Goal: Communication & Community: Answer question/provide support

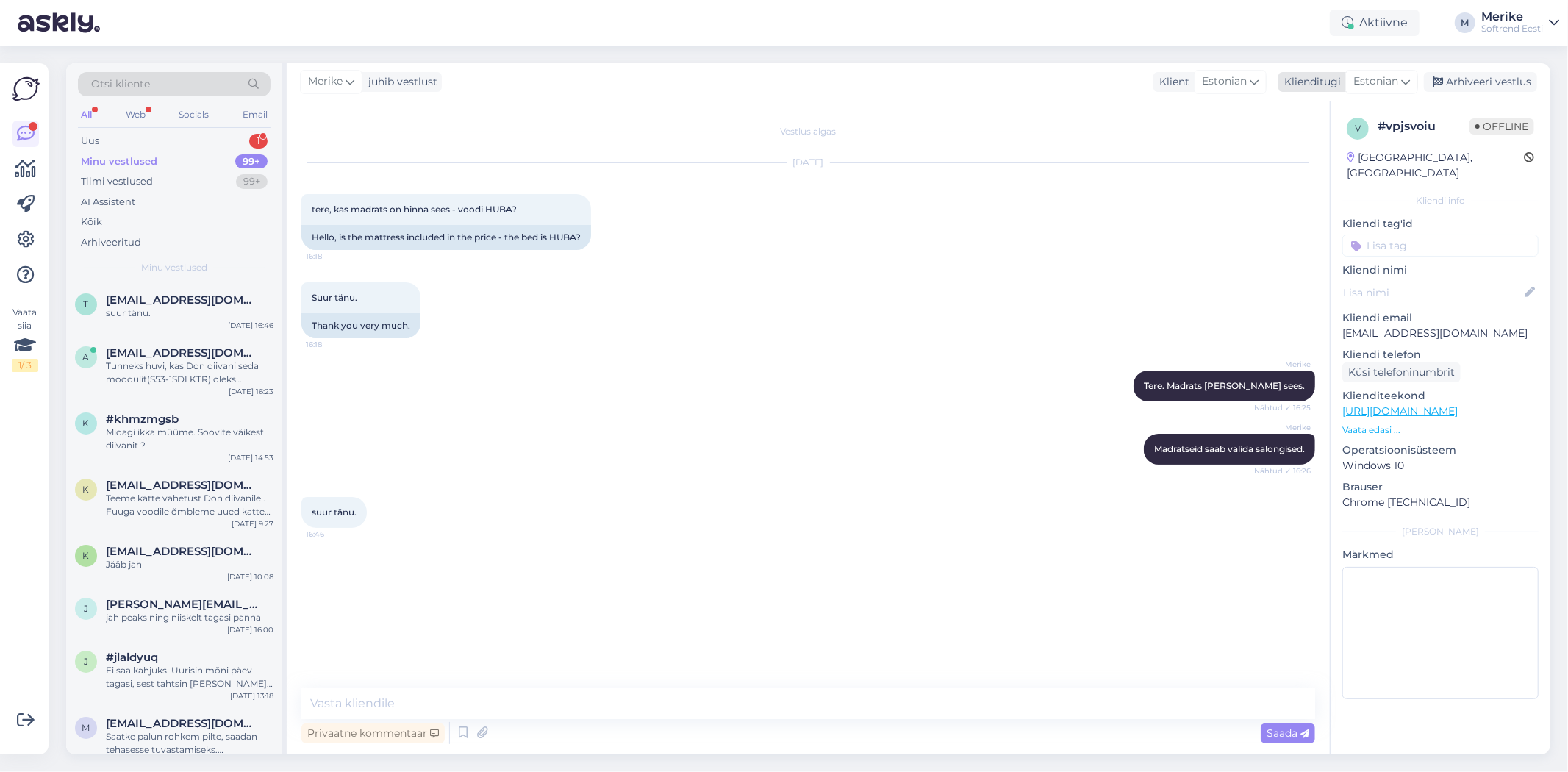
click at [1403, 79] on icon at bounding box center [1405, 81] width 9 height 16
click at [1317, 323] on link "Estonian" at bounding box center [1348, 335] width 161 height 24
click at [339, 717] on textarea at bounding box center [808, 703] width 1014 height 31
type textarea "Tere"
type textarea "Madrats ei ole voodi hinna sees"
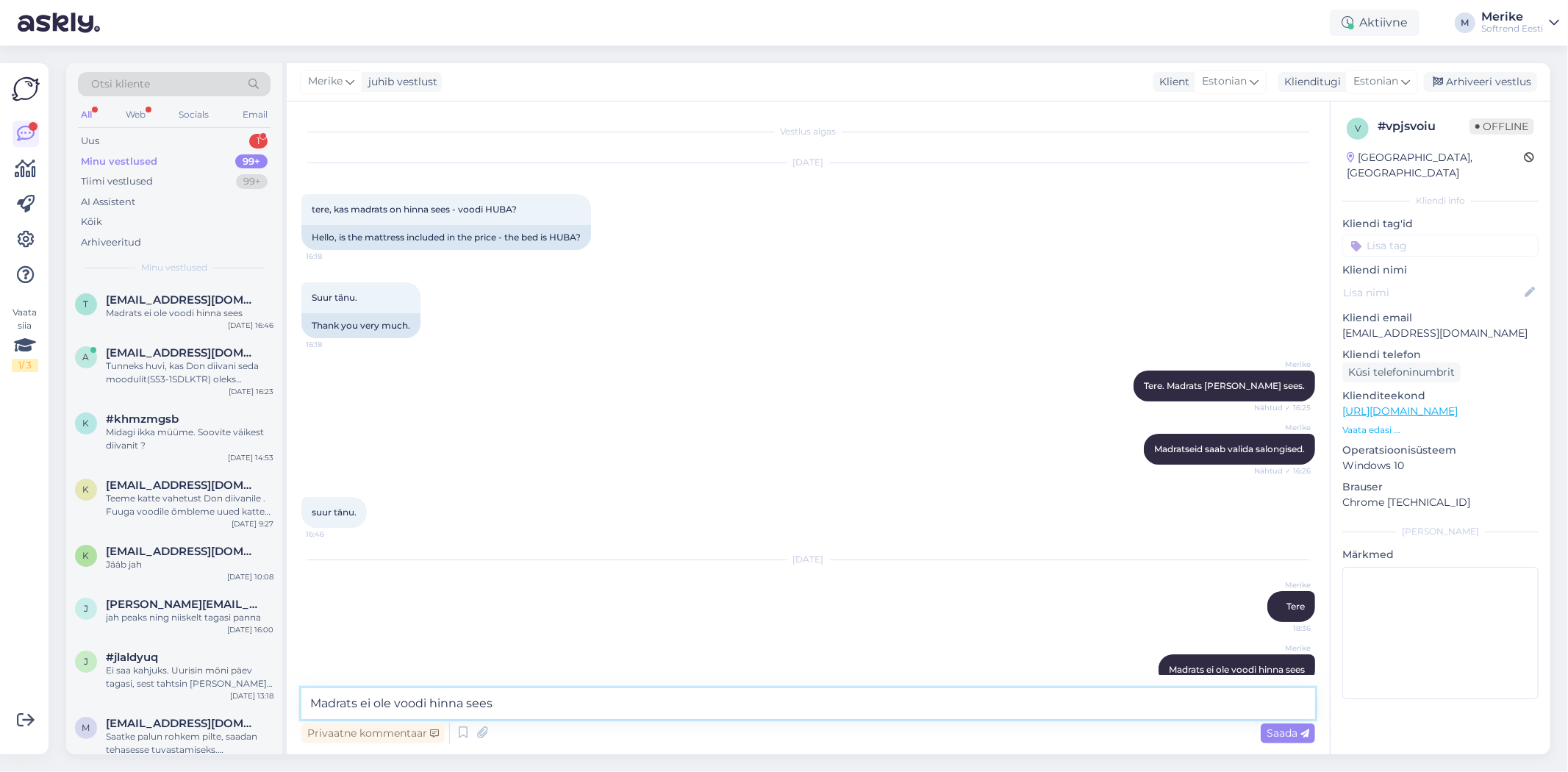
scroll to position [39, 0]
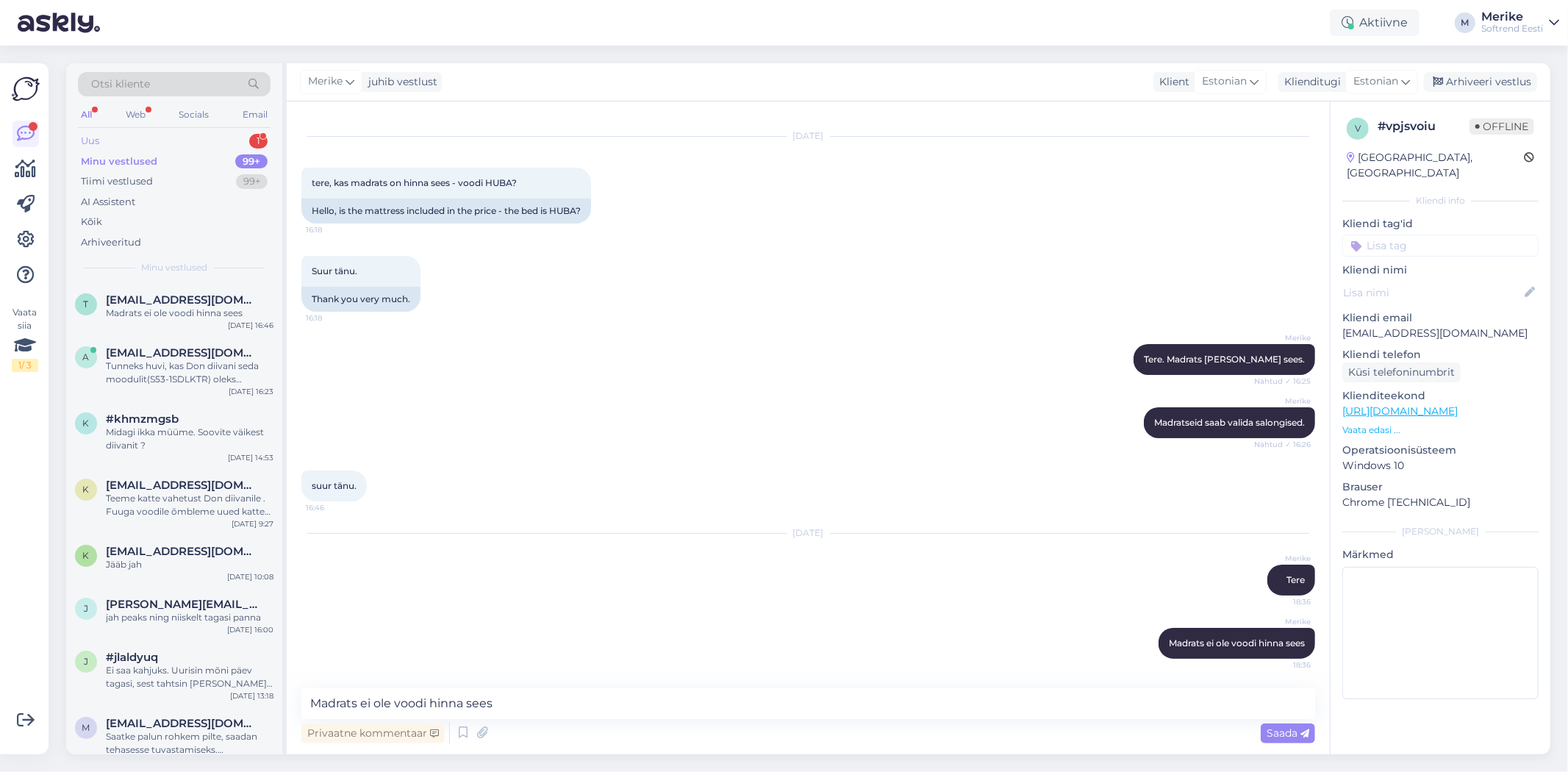
click at [86, 136] on div "Uus" at bounding box center [90, 140] width 18 height 14
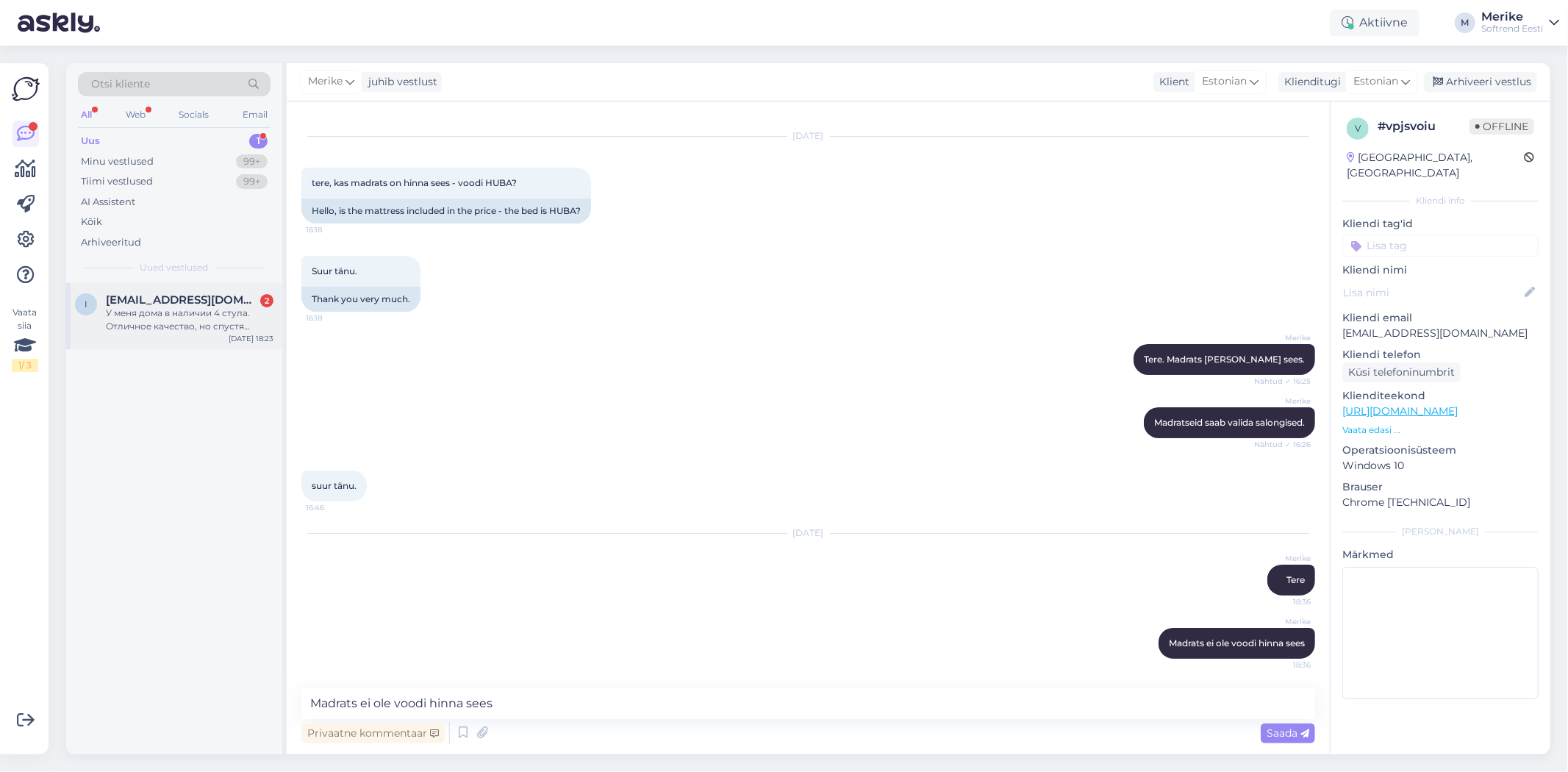
click at [152, 304] on span "[EMAIL_ADDRESS][DOMAIN_NAME]" at bounding box center [182, 300] width 153 height 13
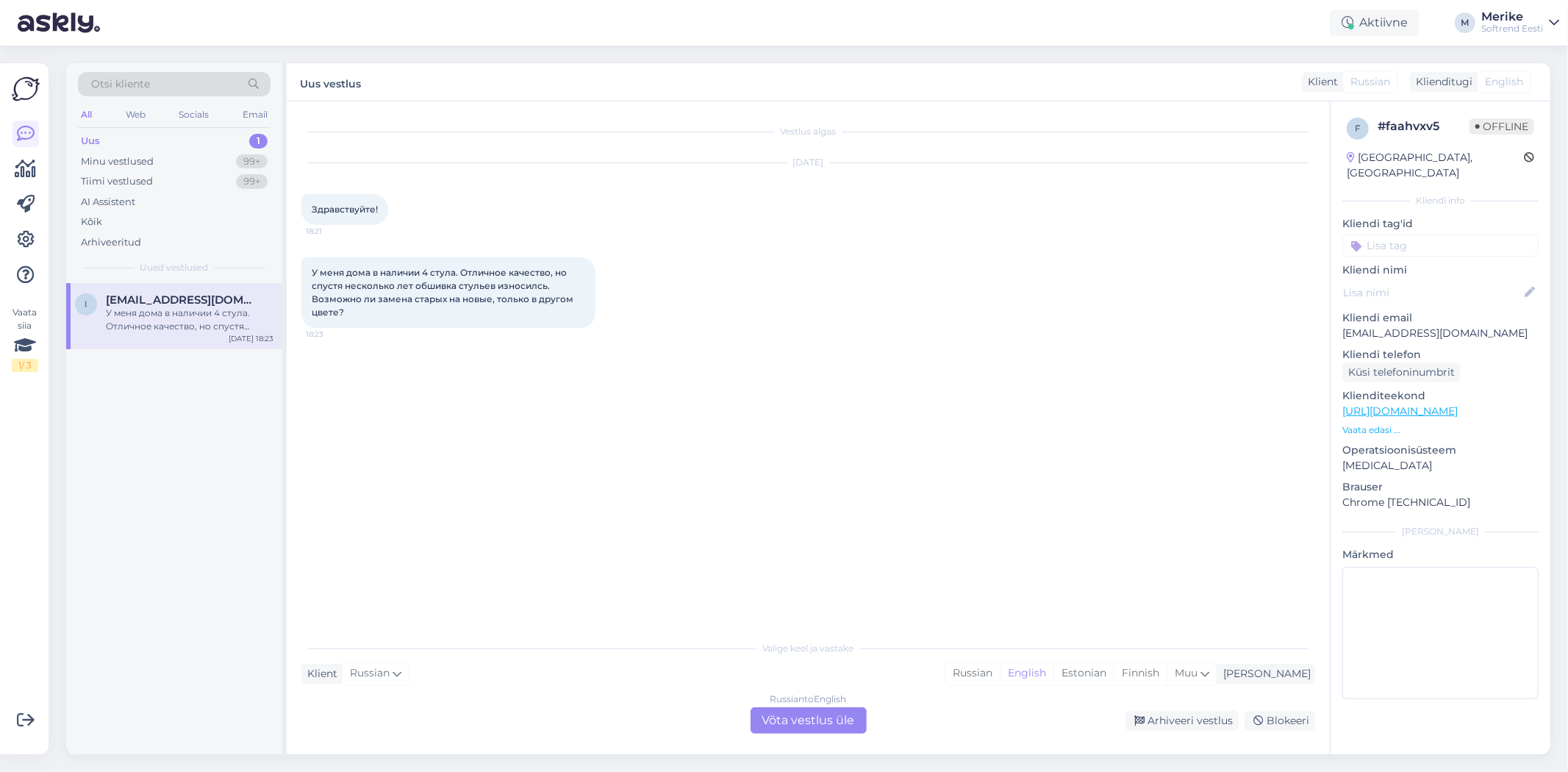
click at [805, 713] on div "Russian to English Võta vestlus üle" at bounding box center [809, 720] width 116 height 27
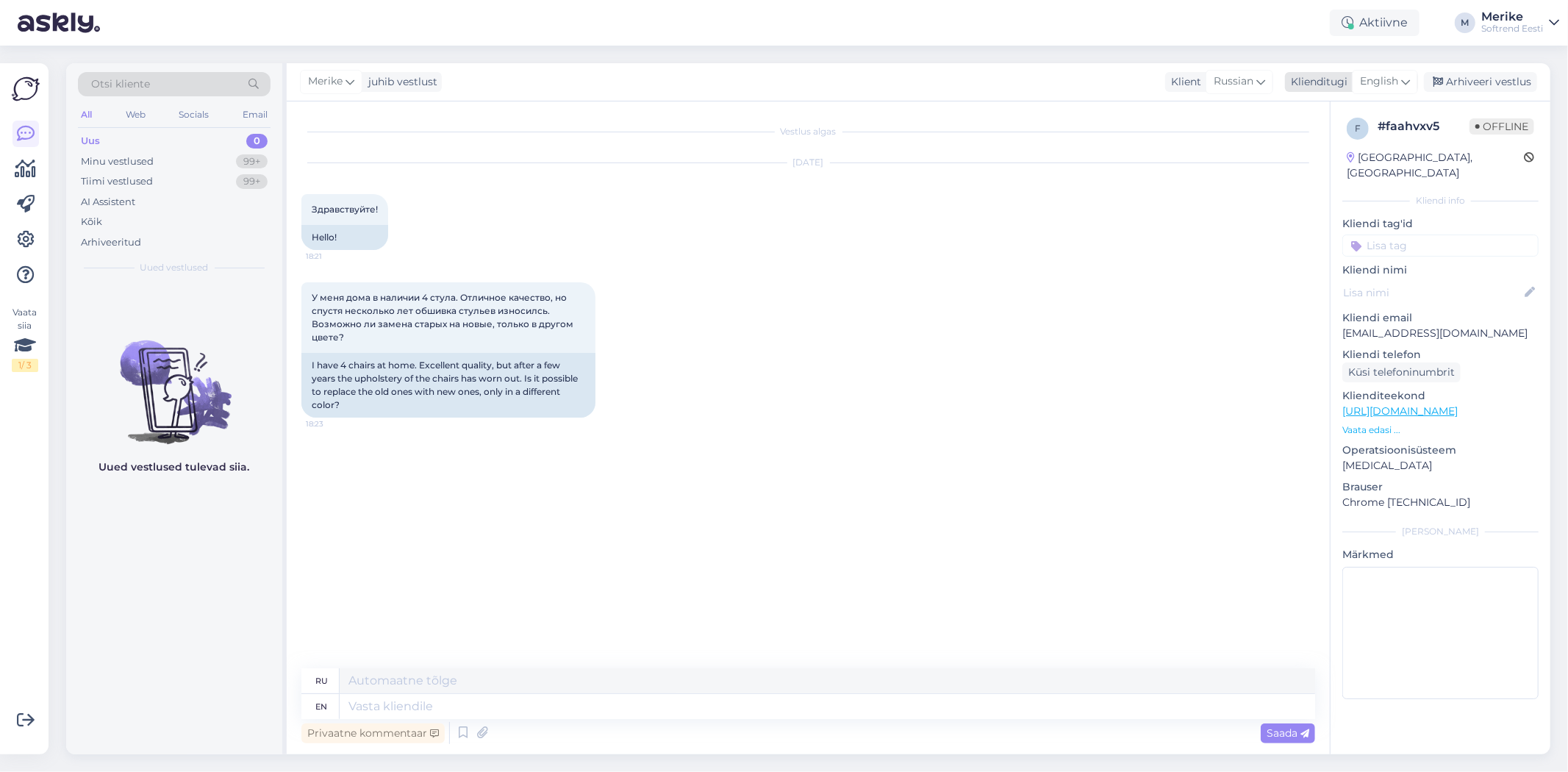
click at [1411, 78] on div "English" at bounding box center [1385, 81] width 66 height 24
click at [1319, 323] on link "Estonian" at bounding box center [1351, 335] width 161 height 24
click at [368, 701] on textarea at bounding box center [827, 706] width 975 height 25
type textarea "Tere"
type textarea "Привет"
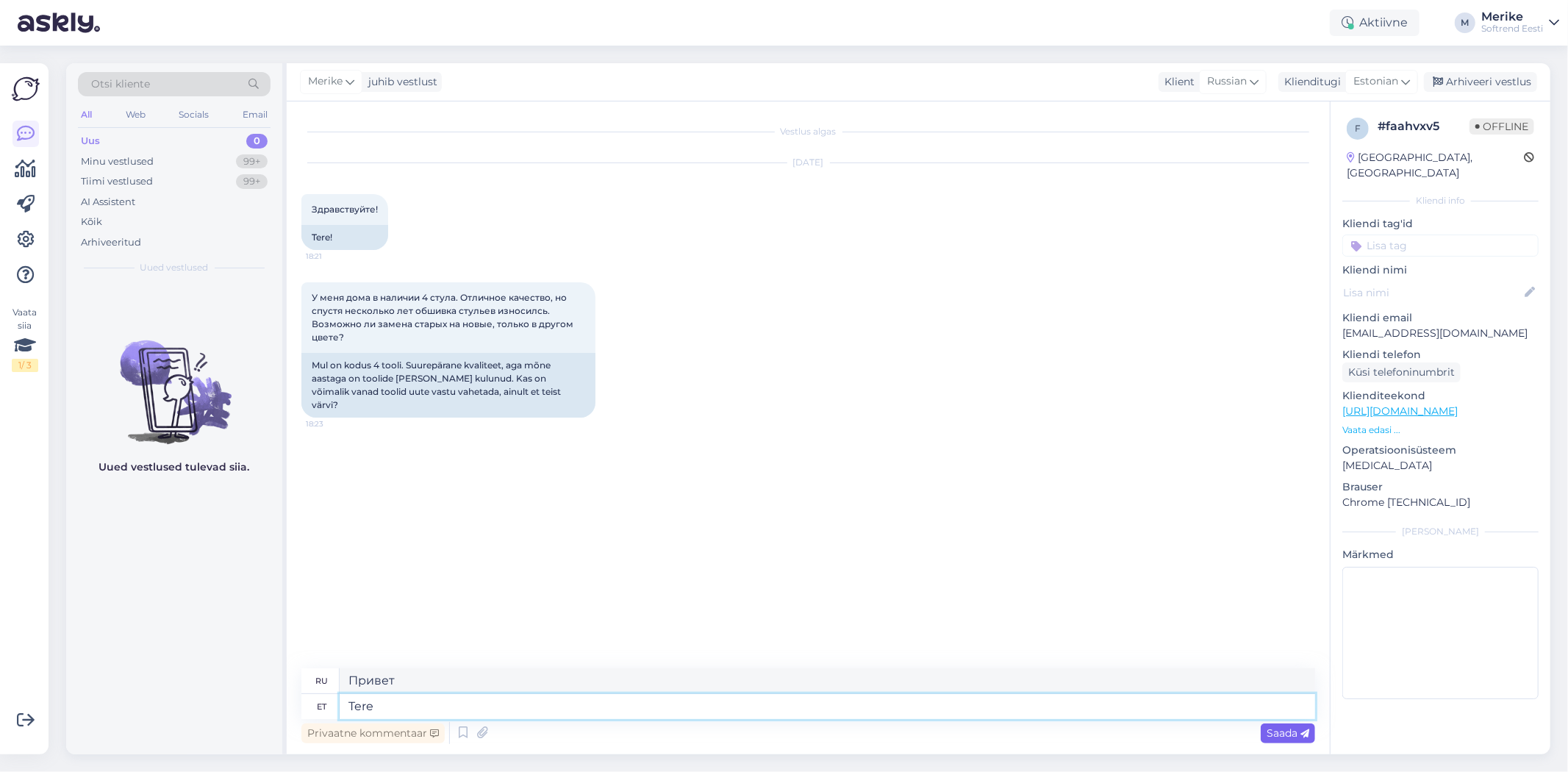
type textarea "Tere"
click at [1292, 729] on span "Saada" at bounding box center [1287, 733] width 43 height 13
click at [370, 703] on textarea at bounding box center [827, 706] width 975 height 25
type textarea "Mis"
type textarea "Что"
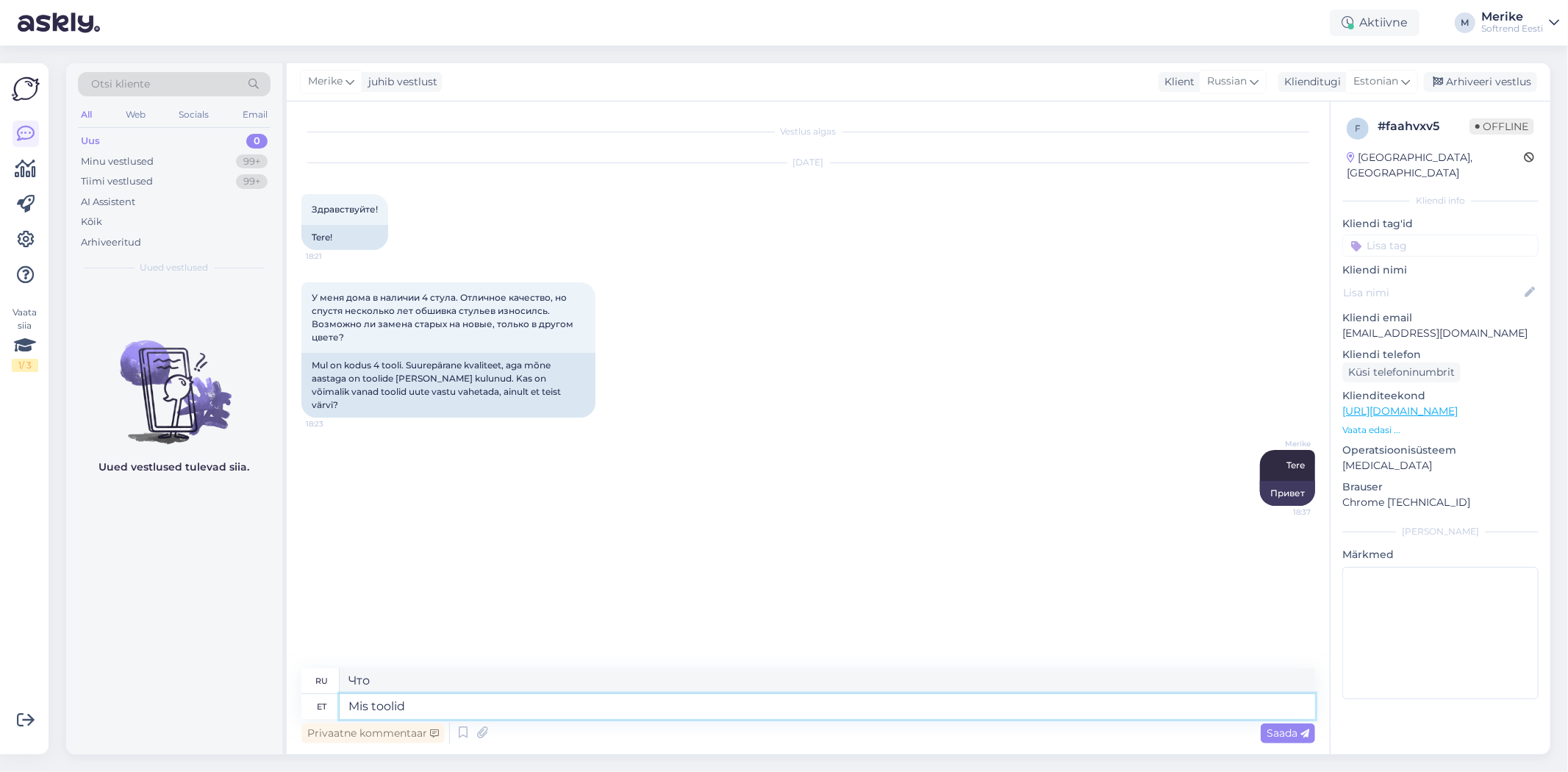
type textarea "Mis toolid"
type textarea "Какие стулья?"
type textarea "Mis toolid teil t"
type textarea "Какие у вас стулья?"
type textarea "Mis toolid teil täpsemalt"
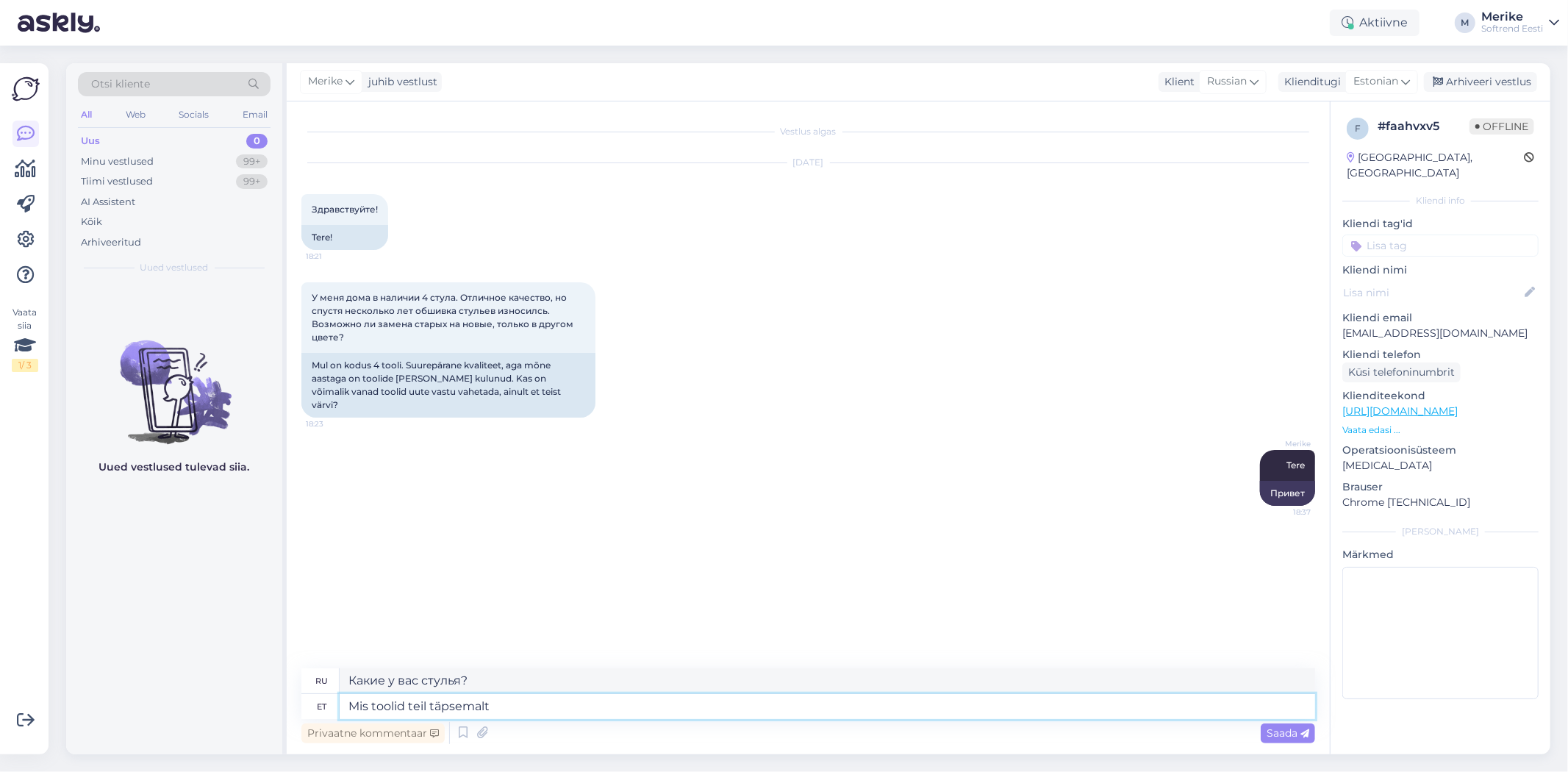
type textarea "Какие именно стулья у вас есть?"
type textarea "Mis toolid teil täpsemalt on ?"
click at [1273, 733] on span "Saada" at bounding box center [1287, 733] width 43 height 13
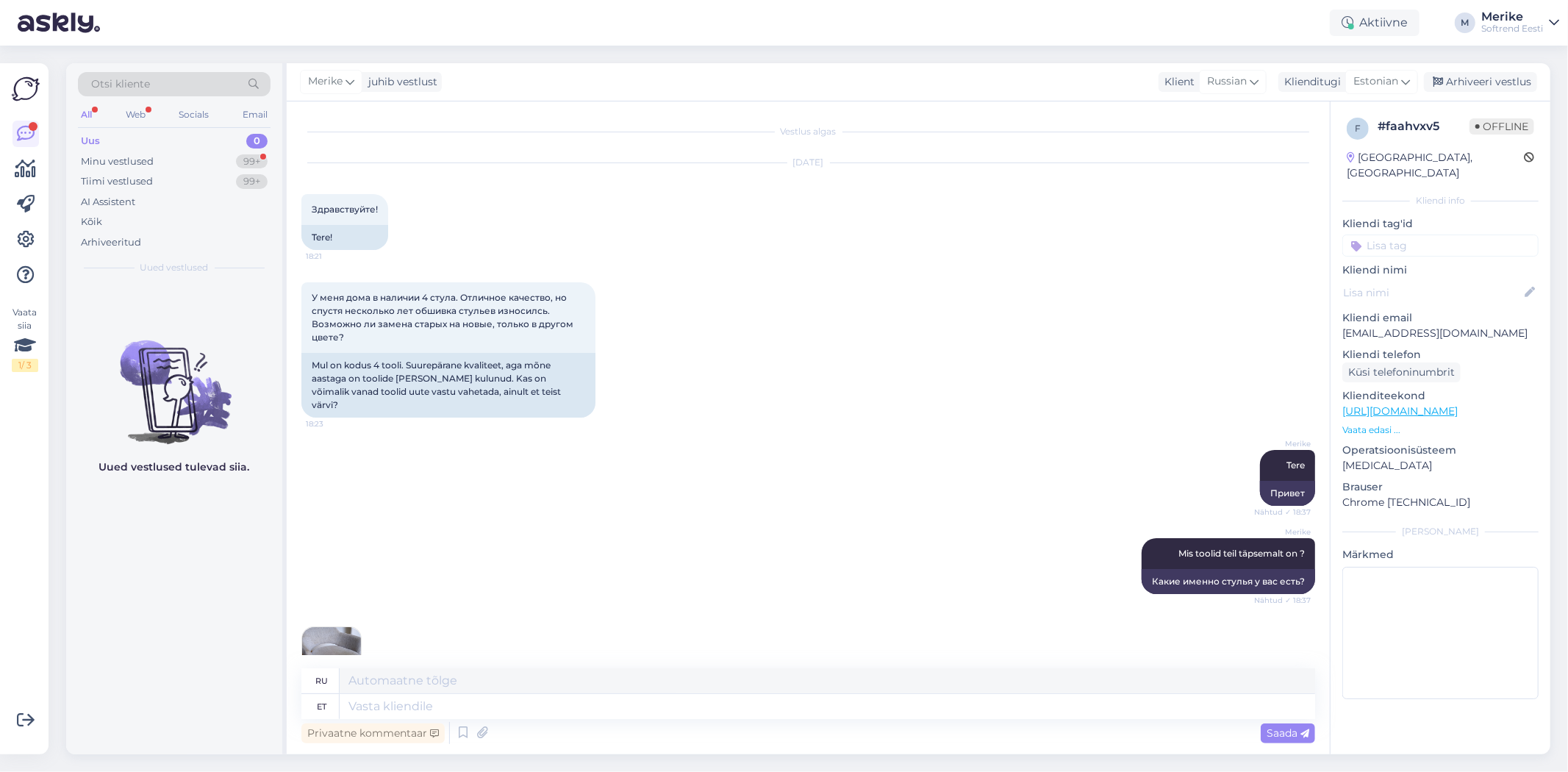
scroll to position [277, 0]
